Goal: Task Accomplishment & Management: Use online tool/utility

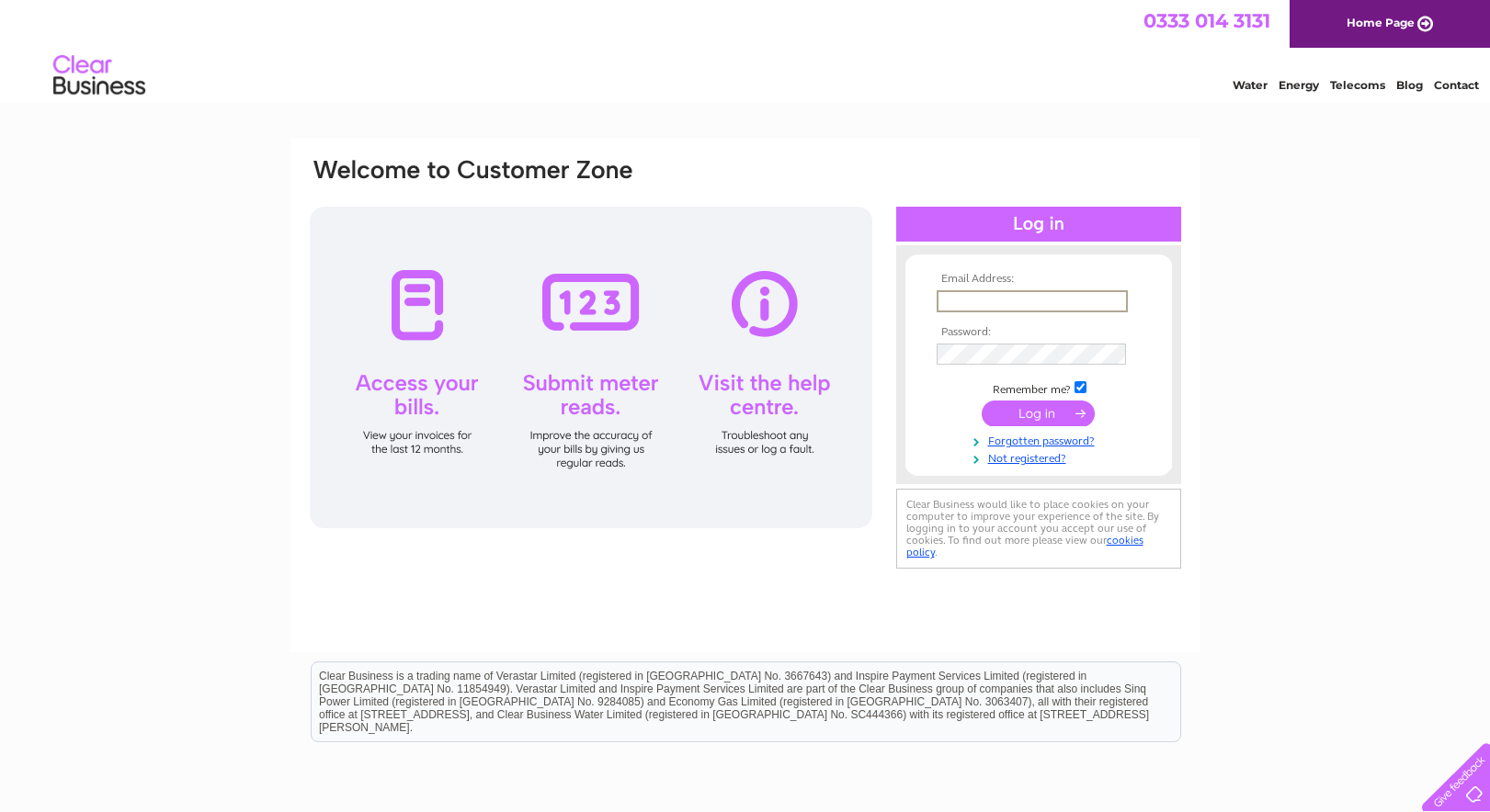
type input "accounts@polypak.co.uk"
click at [1029, 412] on input "submit" at bounding box center [1038, 413] width 113 height 26
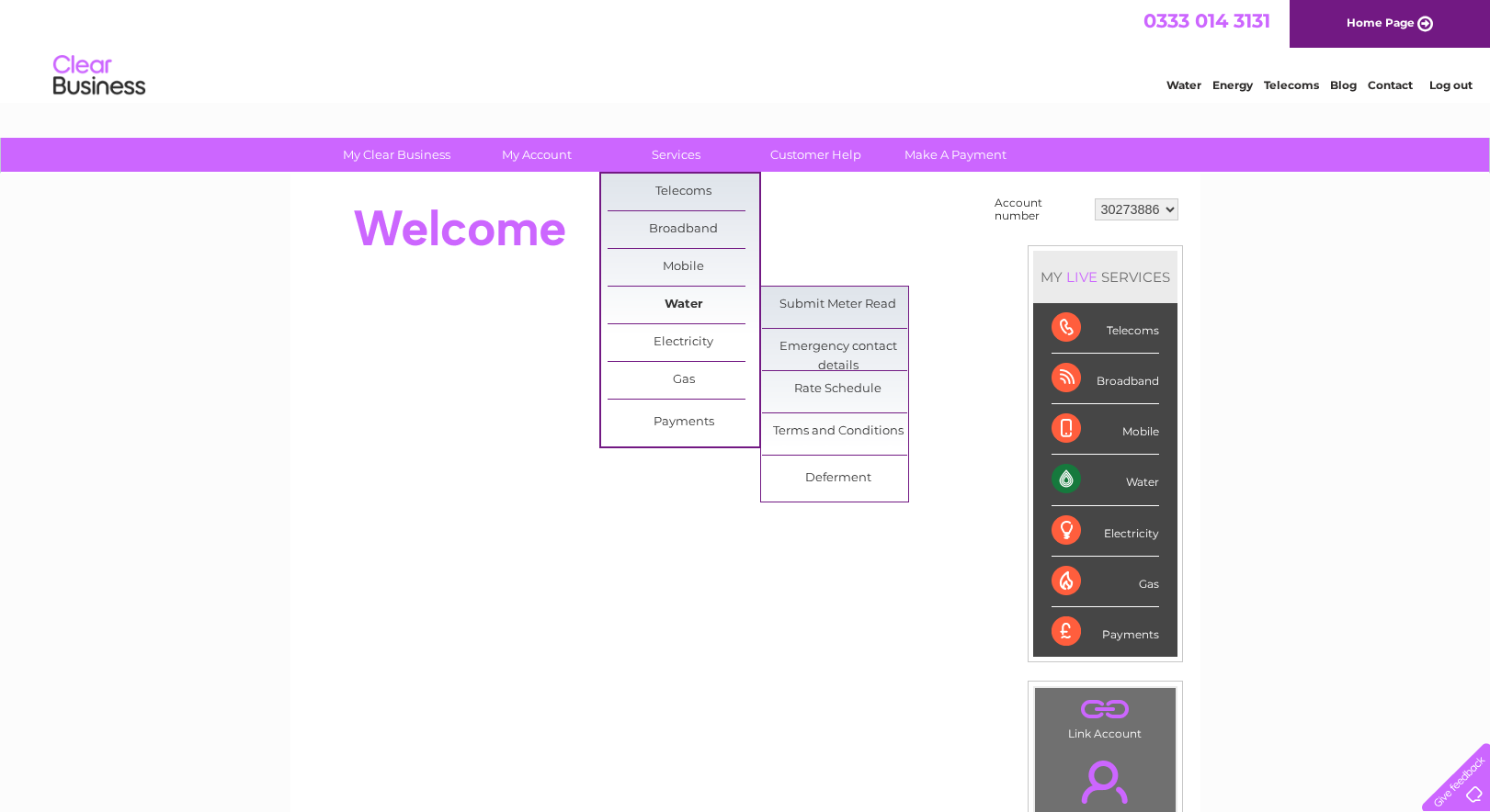
click at [684, 309] on link "Water" at bounding box center [683, 305] width 152 height 37
click at [852, 304] on link "Submit Meter Read" at bounding box center [837, 305] width 152 height 37
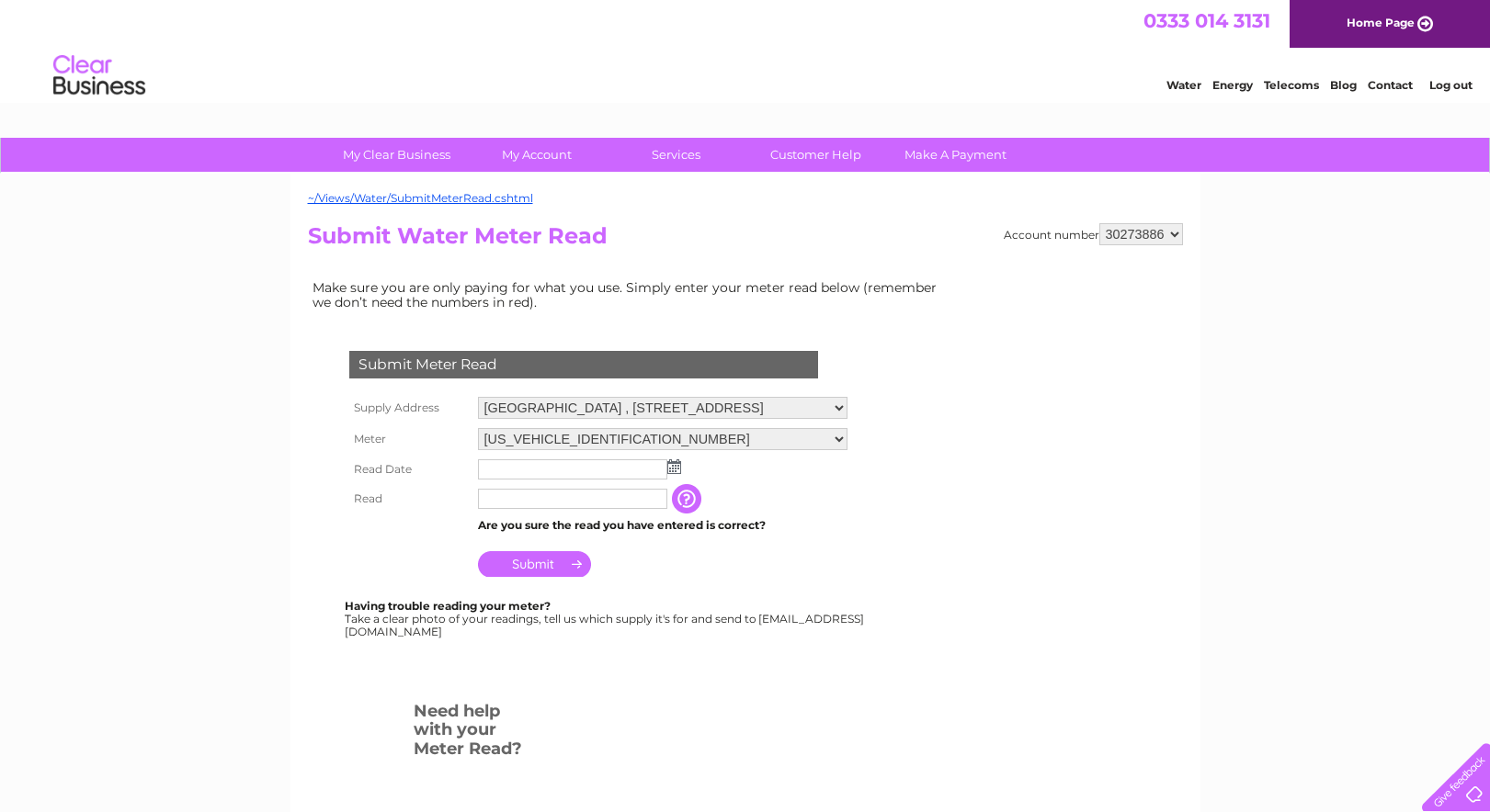
drag, startPoint x: 578, startPoint y: 463, endPoint x: 597, endPoint y: 465, distance: 19.1
click at [579, 463] on input "text" at bounding box center [573, 469] width 190 height 20
click at [675, 461] on img at bounding box center [674, 466] width 14 height 15
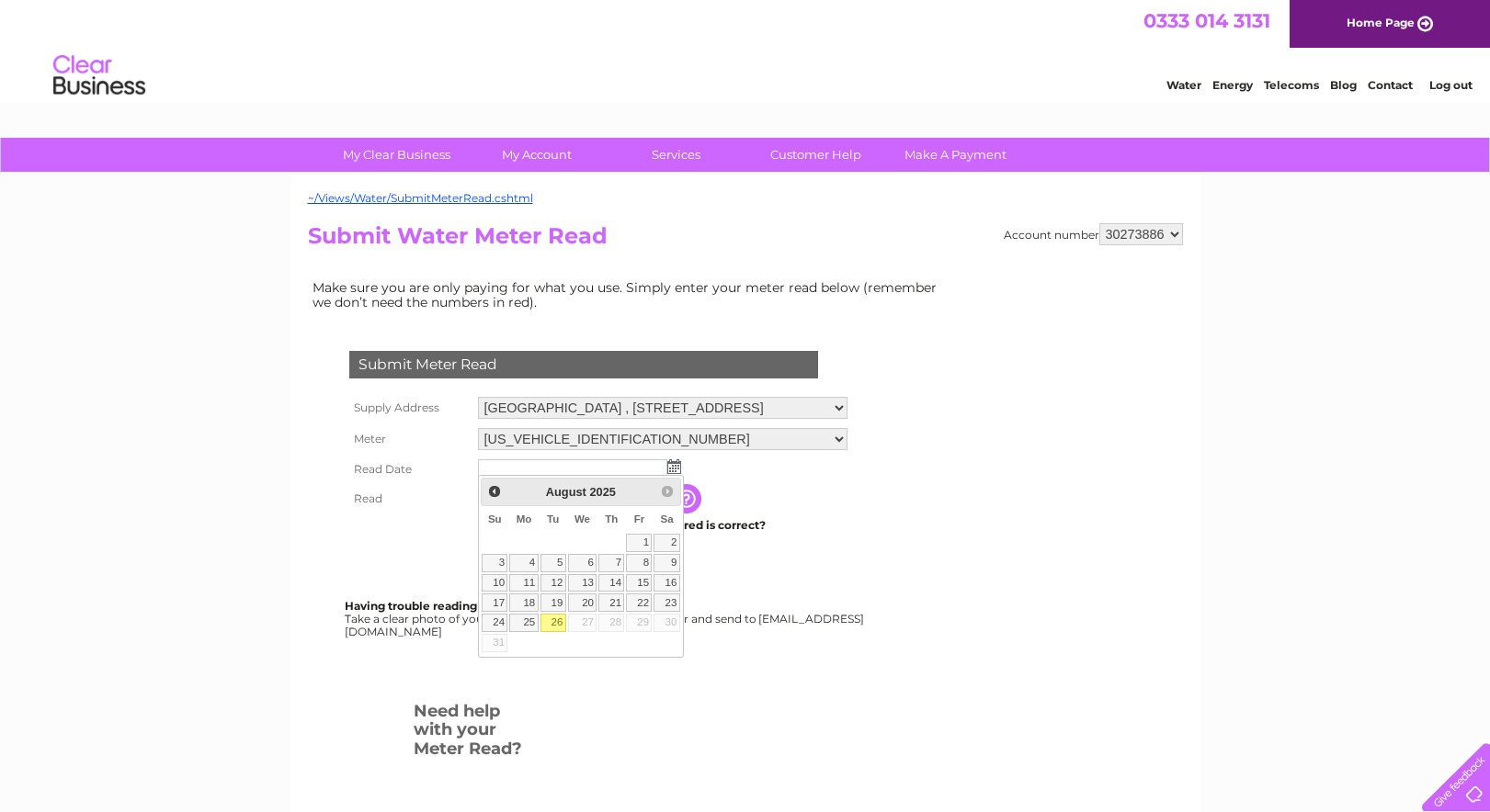
click at [556, 620] on link "26" at bounding box center [553, 622] width 26 height 18
type input "2025/08/26"
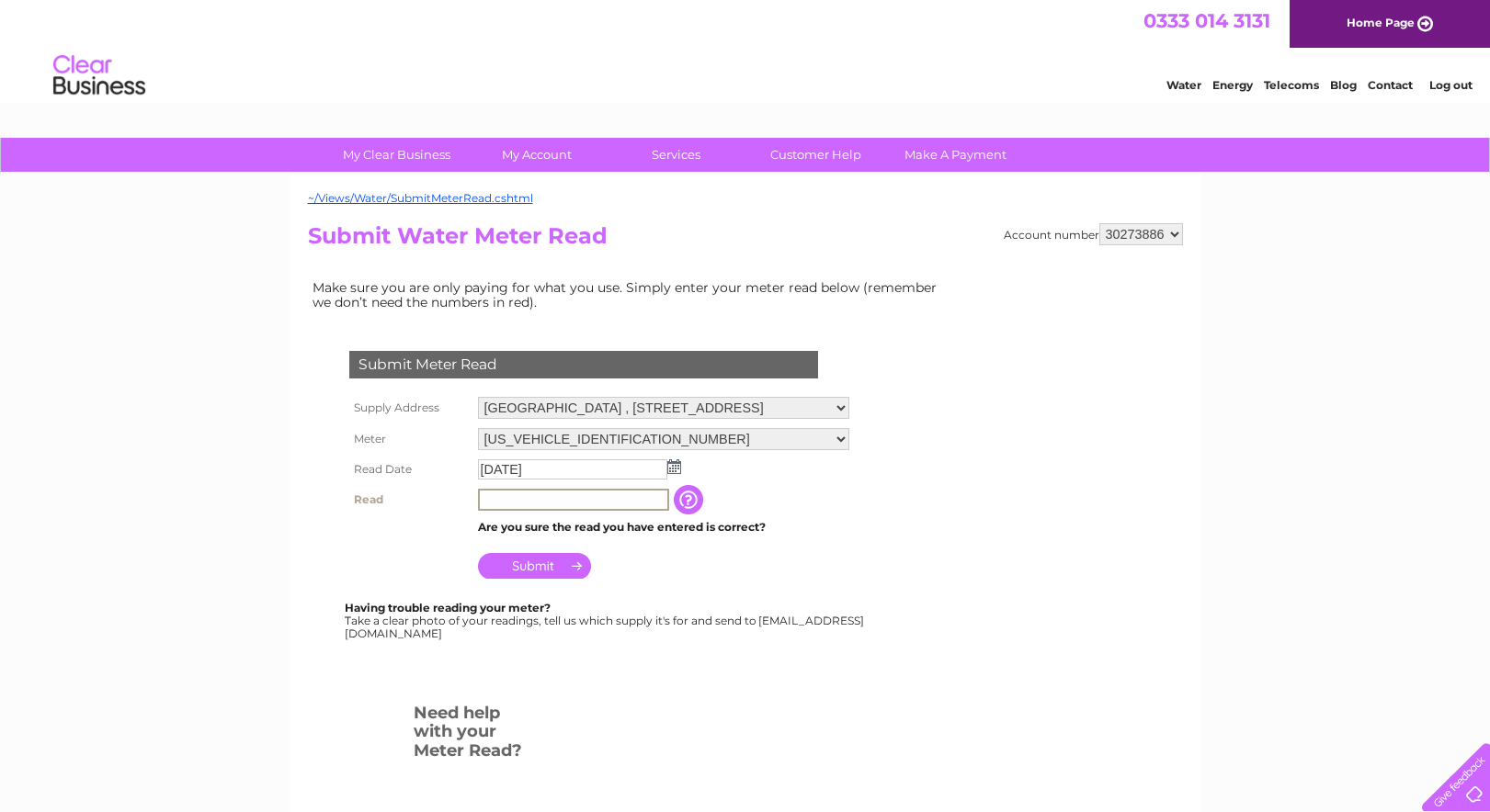
click at [526, 497] on input "text" at bounding box center [573, 499] width 191 height 22
type input "737"
click at [532, 552] on input "Submit" at bounding box center [534, 564] width 113 height 26
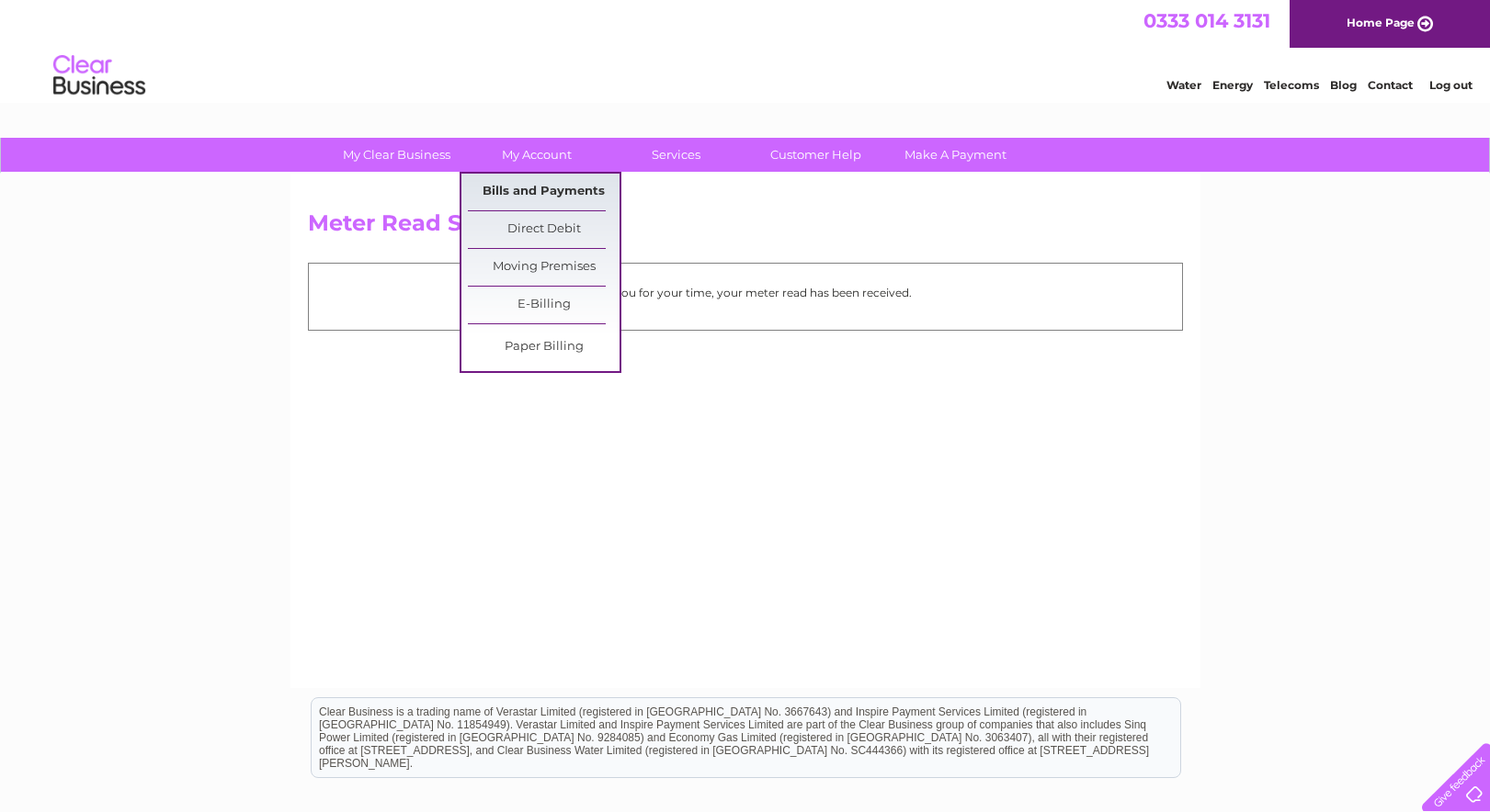
click at [571, 190] on link "Bills and Payments" at bounding box center [543, 192] width 152 height 37
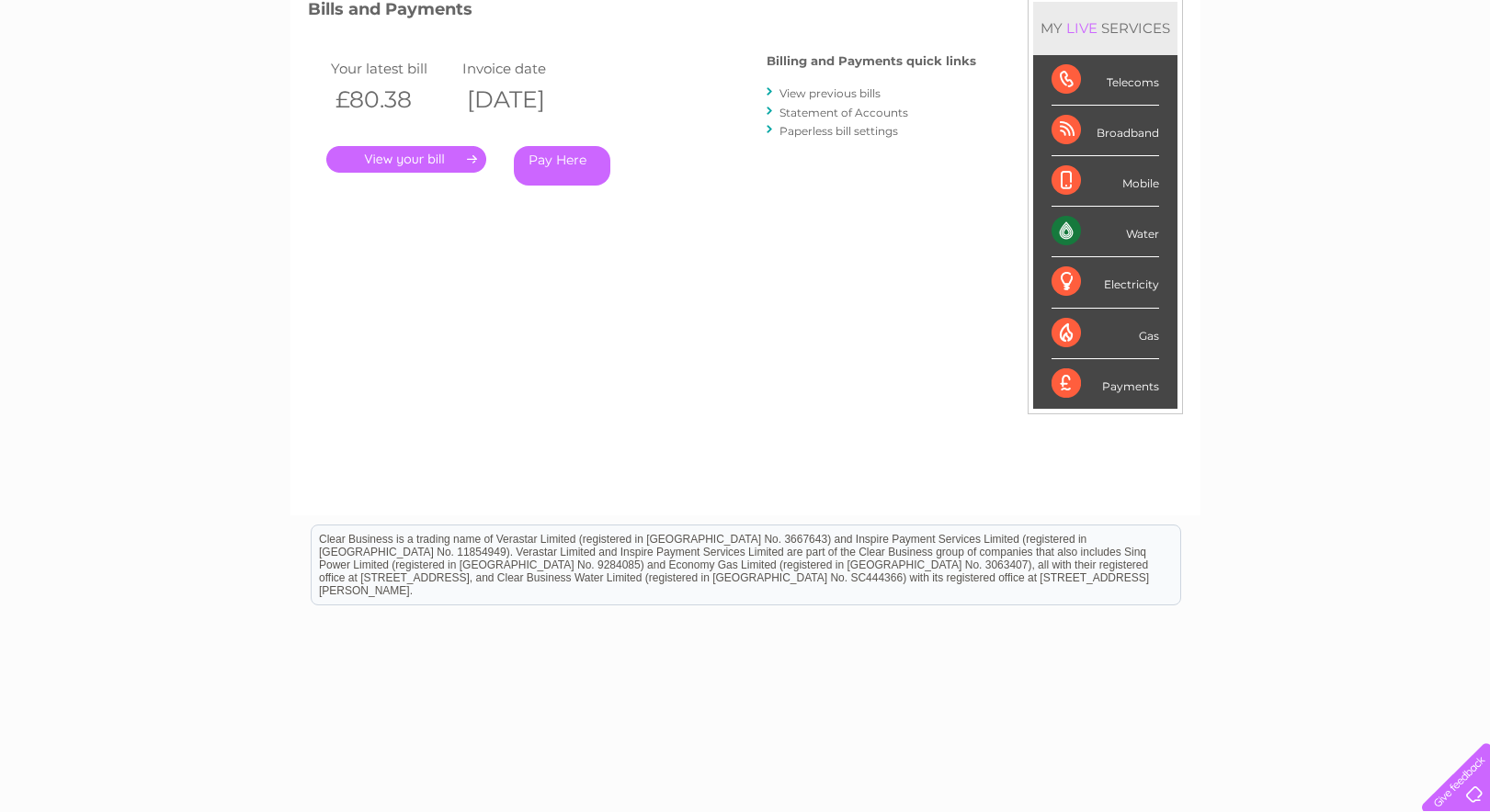
scroll to position [235, 0]
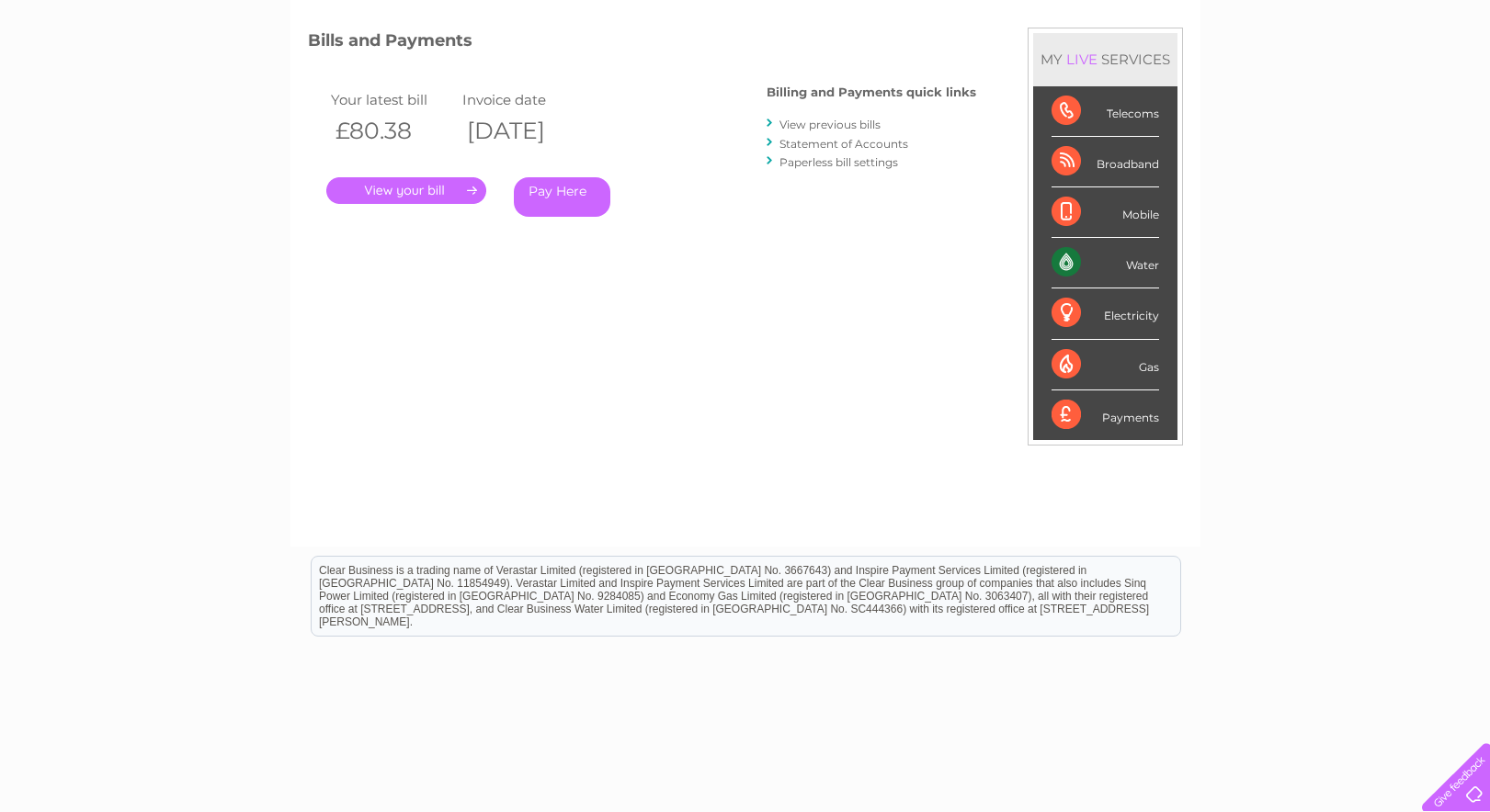
click at [392, 186] on link "." at bounding box center [406, 191] width 160 height 27
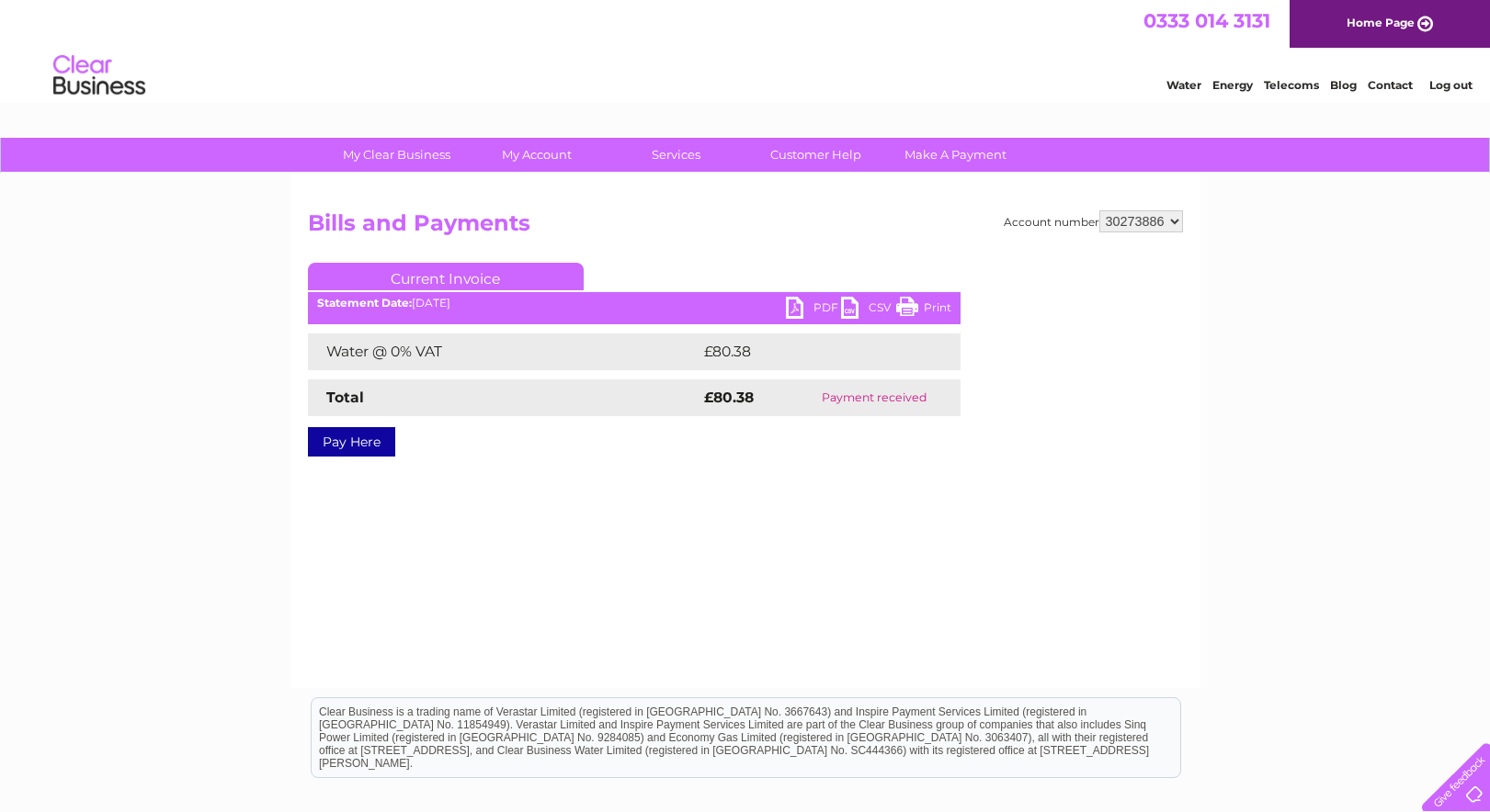
click at [806, 304] on link "PDF" at bounding box center [813, 311] width 55 height 27
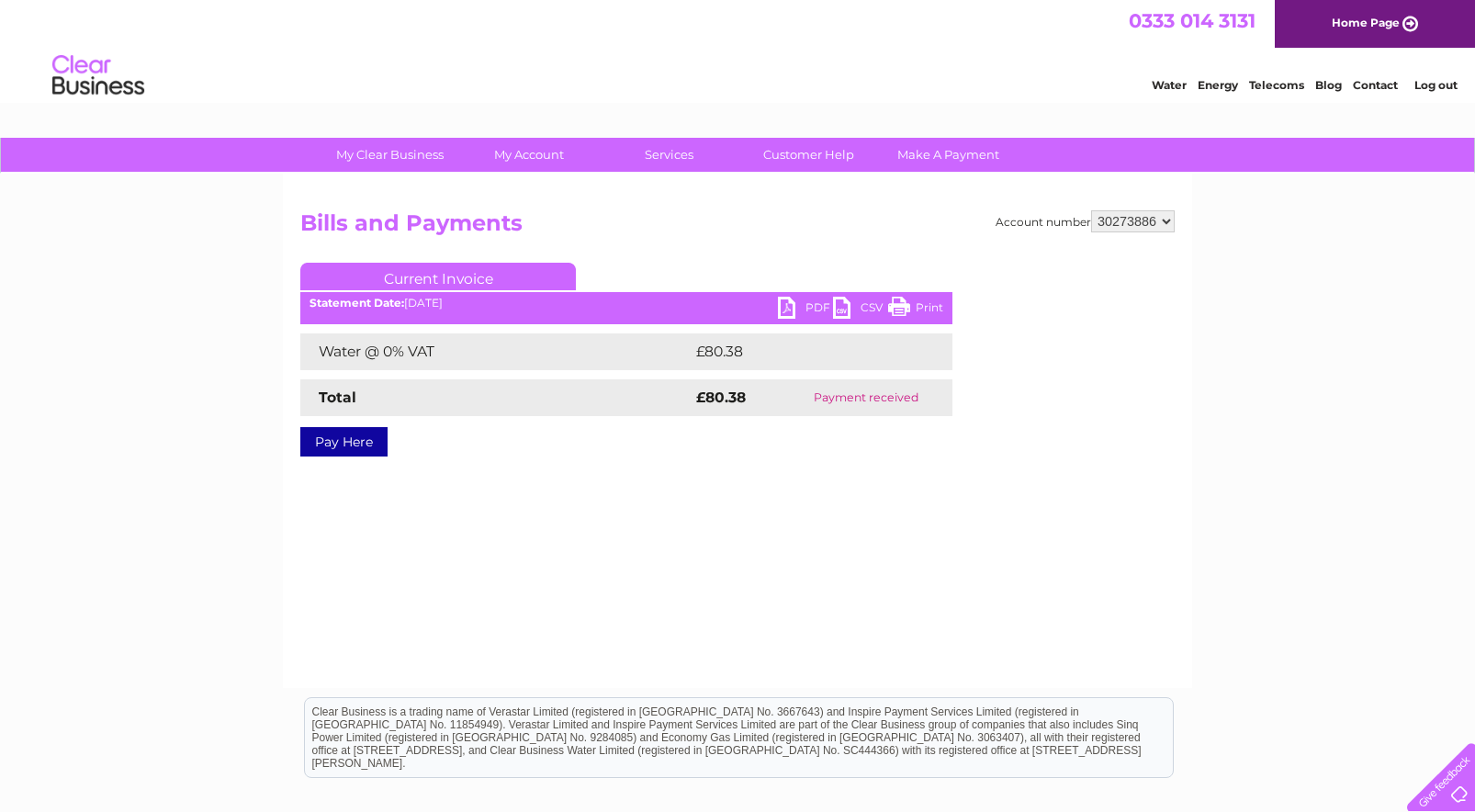
click at [650, 58] on div "Water Energy Telecoms Blog Contact Log out" at bounding box center [738, 77] width 1475 height 60
